Goal: Information Seeking & Learning: Learn about a topic

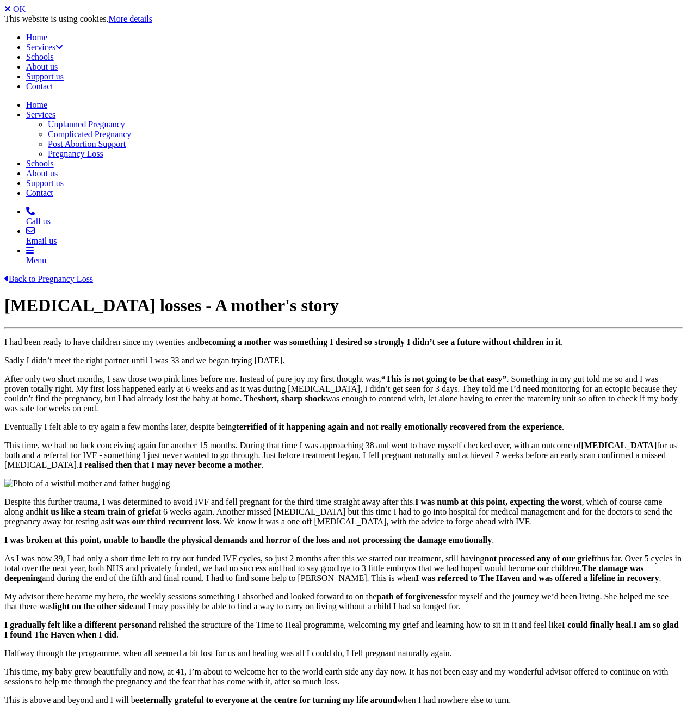
click at [26, 14] on link "OK" at bounding box center [19, 8] width 13 height 9
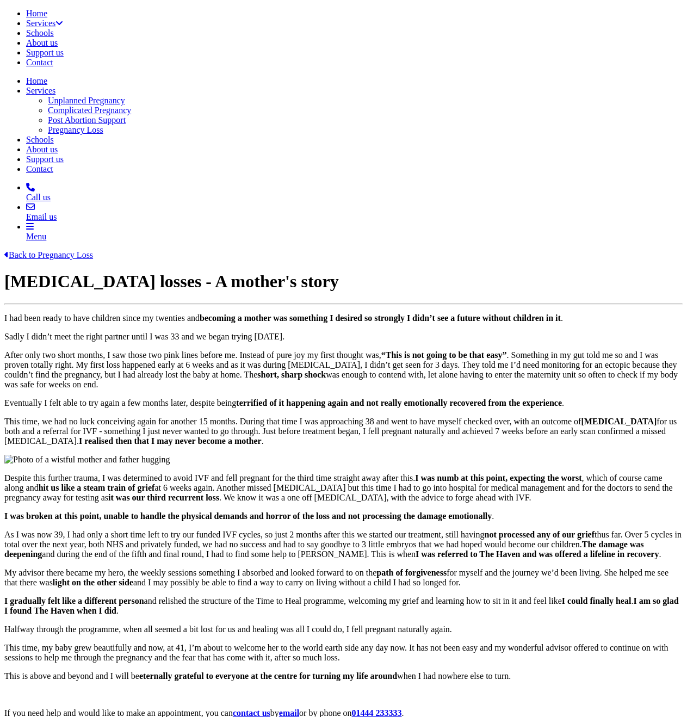
click at [93, 250] on link "Back to Pregnancy Loss" at bounding box center [48, 254] width 89 height 9
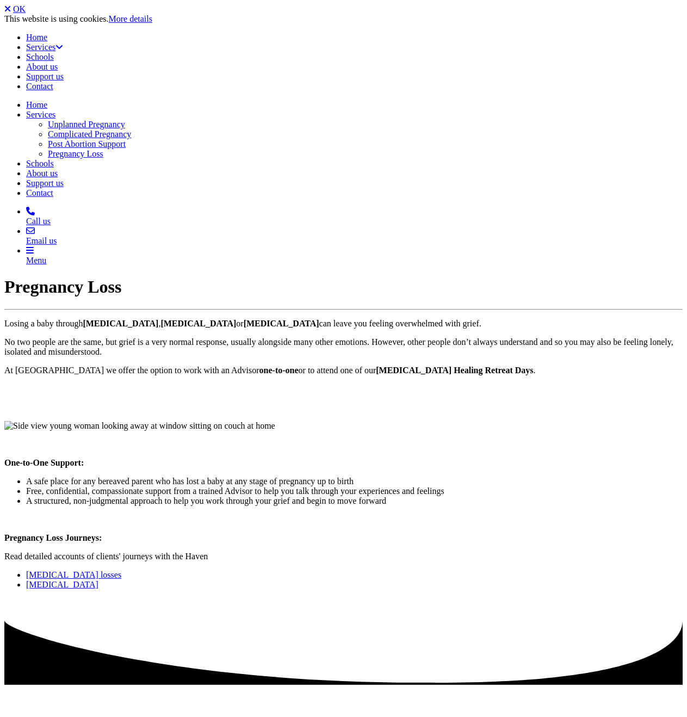
click at [121, 570] on link "Multiple pregnancy losses" at bounding box center [73, 574] width 95 height 9
click at [98, 580] on link "Stillbirth" at bounding box center [62, 584] width 72 height 9
click at [121, 570] on link "[MEDICAL_DATA] losses" at bounding box center [73, 574] width 95 height 9
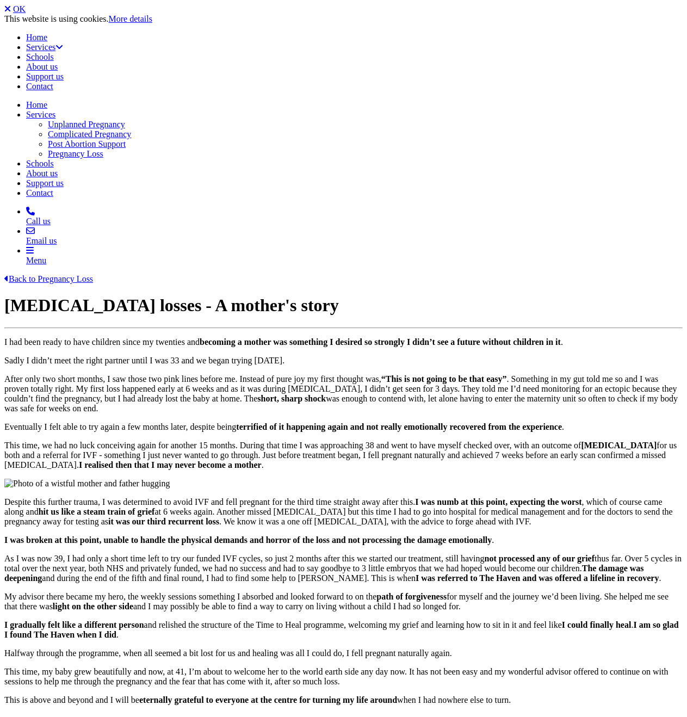
click at [26, 14] on link "OK" at bounding box center [19, 8] width 13 height 9
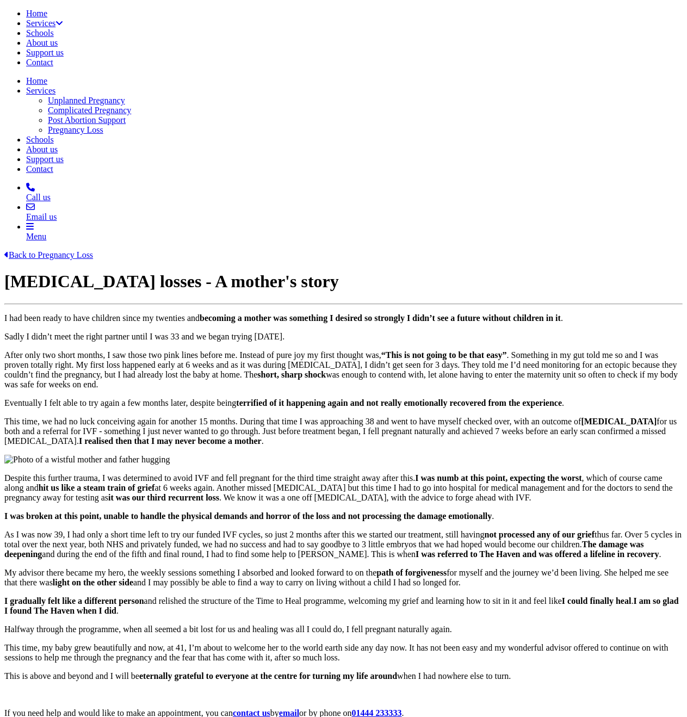
click at [54, 28] on link "Schools" at bounding box center [40, 32] width 28 height 9
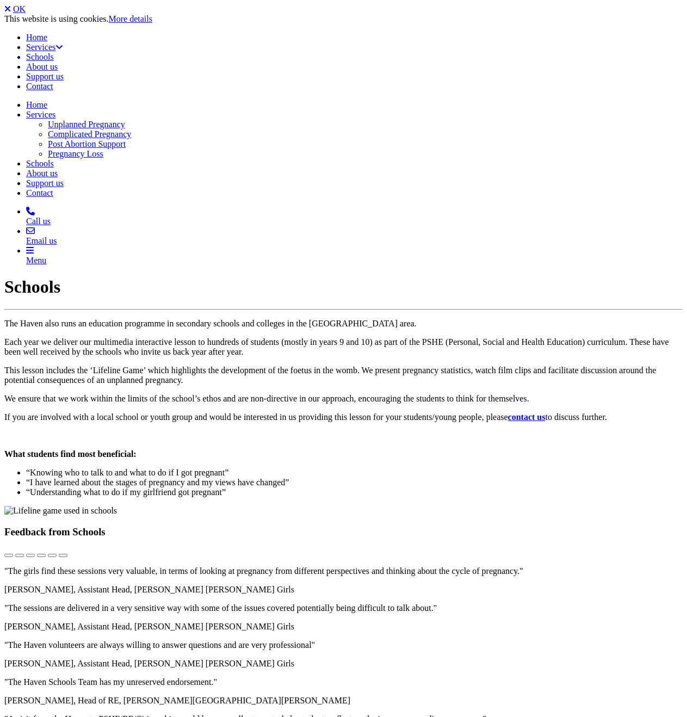
click at [26, 14] on link "OK" at bounding box center [19, 8] width 13 height 9
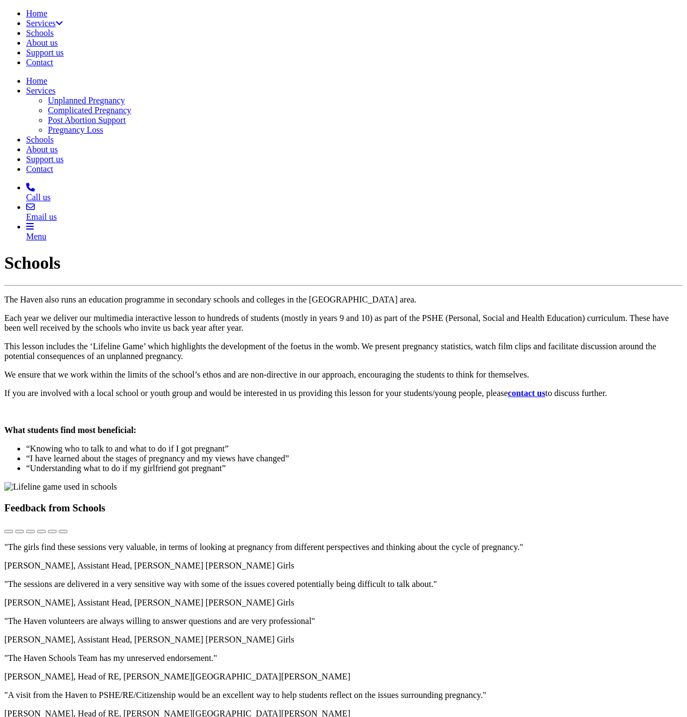
click at [58, 38] on link "About us" at bounding box center [42, 42] width 32 height 9
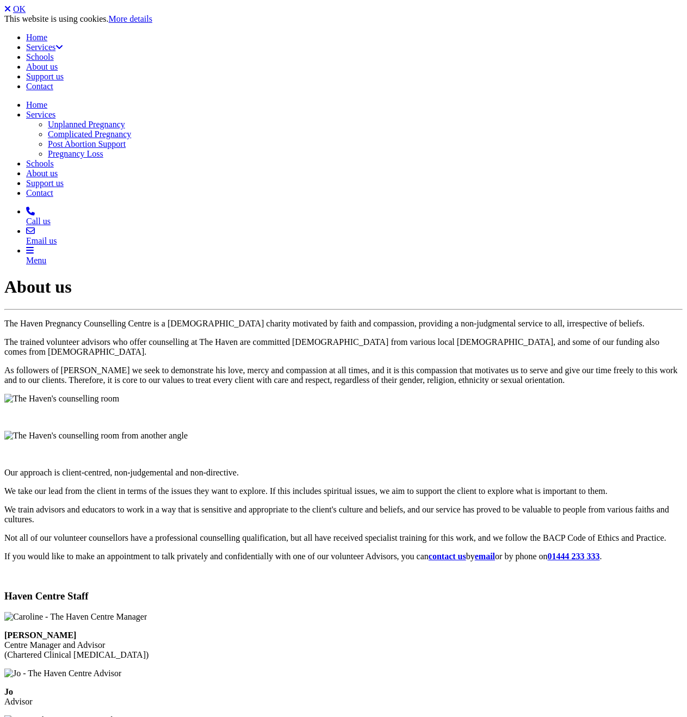
click at [26, 14] on link "OK" at bounding box center [19, 8] width 13 height 9
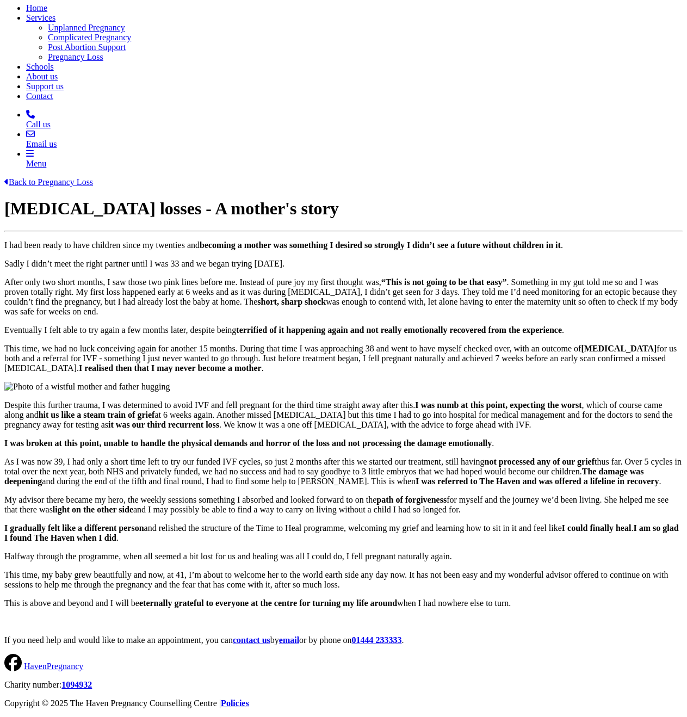
scroll to position [490, 0]
click at [415, 495] on p "My advisor there became my hero, the weekly sessions something I absorbed and l…" at bounding box center [343, 505] width 678 height 20
click at [136, 495] on p "My advisor there became my hero, the weekly sessions something I absorbed and l…" at bounding box center [343, 505] width 678 height 20
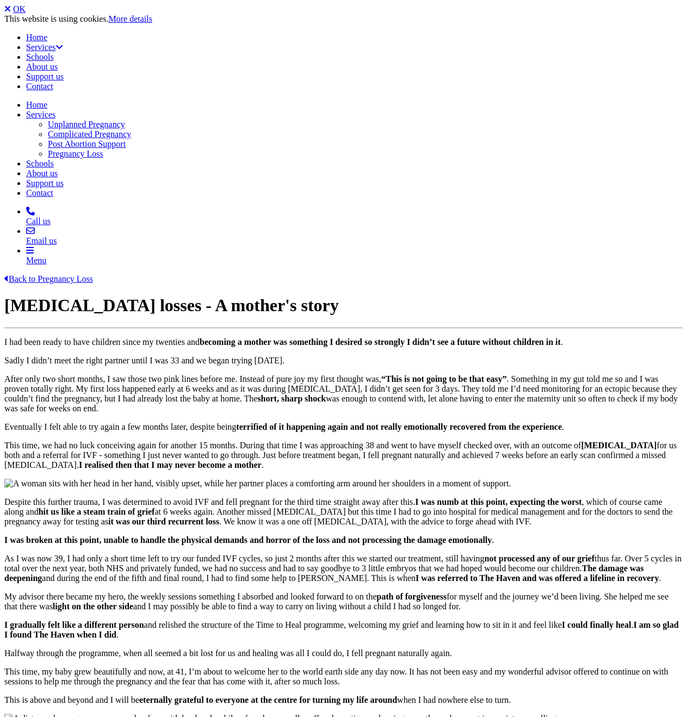
drag, startPoint x: 166, startPoint y: 303, endPoint x: 135, endPoint y: 207, distance: 100.5
click at [236, 422] on strong "terrified of it happening again and not really emotionally recovered from the e…" at bounding box center [399, 426] width 326 height 9
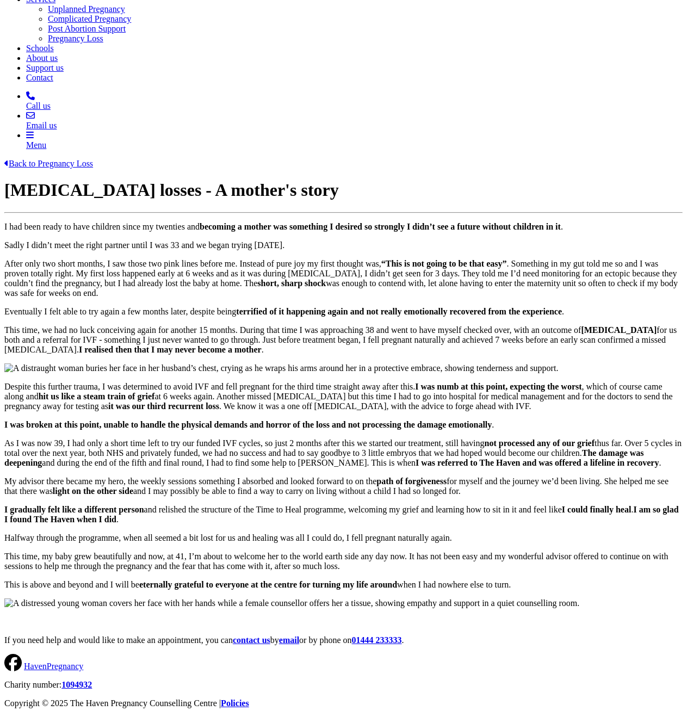
scroll to position [218, 0]
click at [110, 222] on div "I had been ready to have children since my twenties and becoming a mother was s…" at bounding box center [343, 288] width 678 height 133
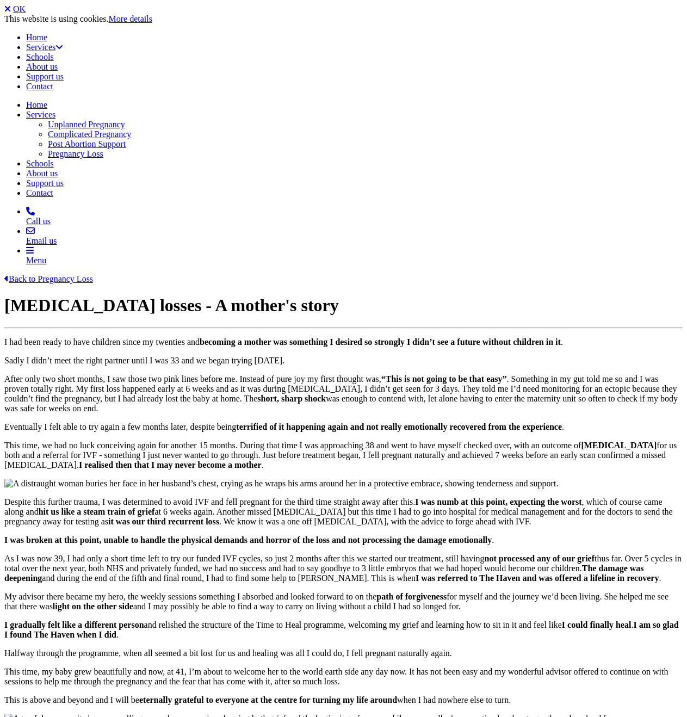
click at [368, 509] on p "Despite this further trauma, I was determined to avoid IVF and fell pregnant fo…" at bounding box center [343, 511] width 678 height 29
click at [26, 14] on link "OK" at bounding box center [19, 8] width 13 height 9
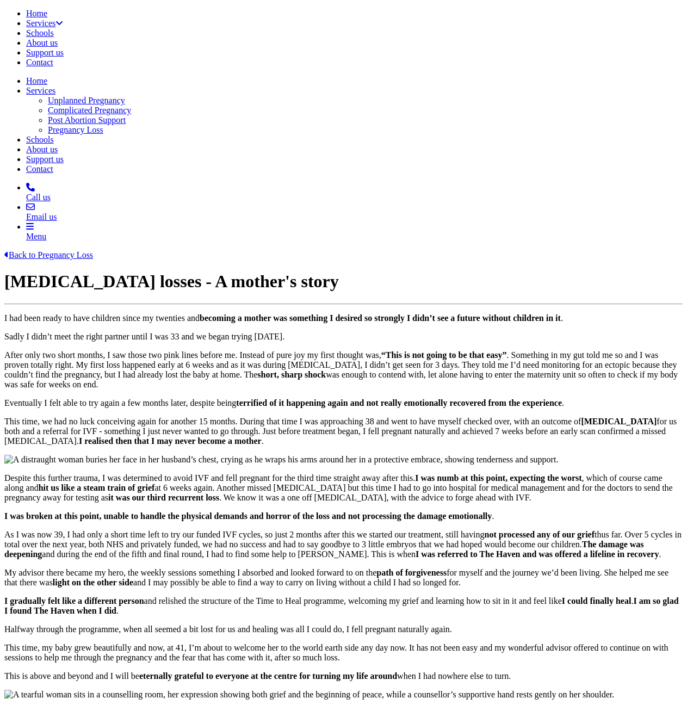
click at [204, 350] on p "After only two short months, I saw those two pink lines before me. Instead of p…" at bounding box center [343, 369] width 678 height 39
